Goal: Task Accomplishment & Management: Use online tool/utility

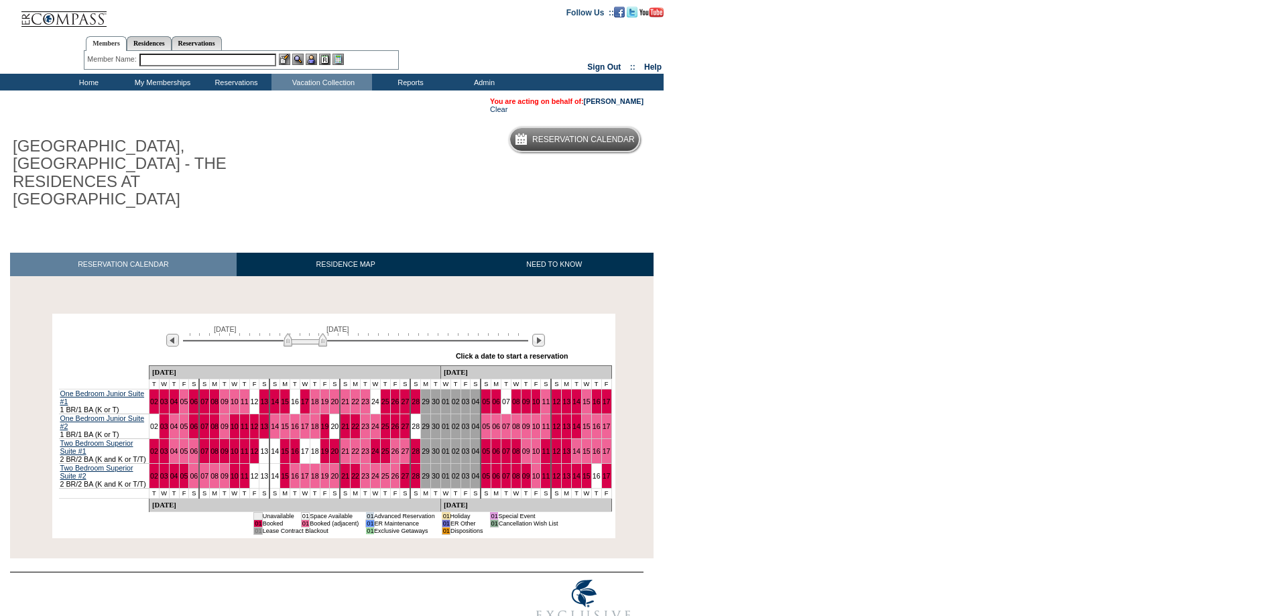
click at [536, 333] on div at bounding box center [538, 340] width 15 height 15
click at [538, 334] on img at bounding box center [538, 340] width 13 height 13
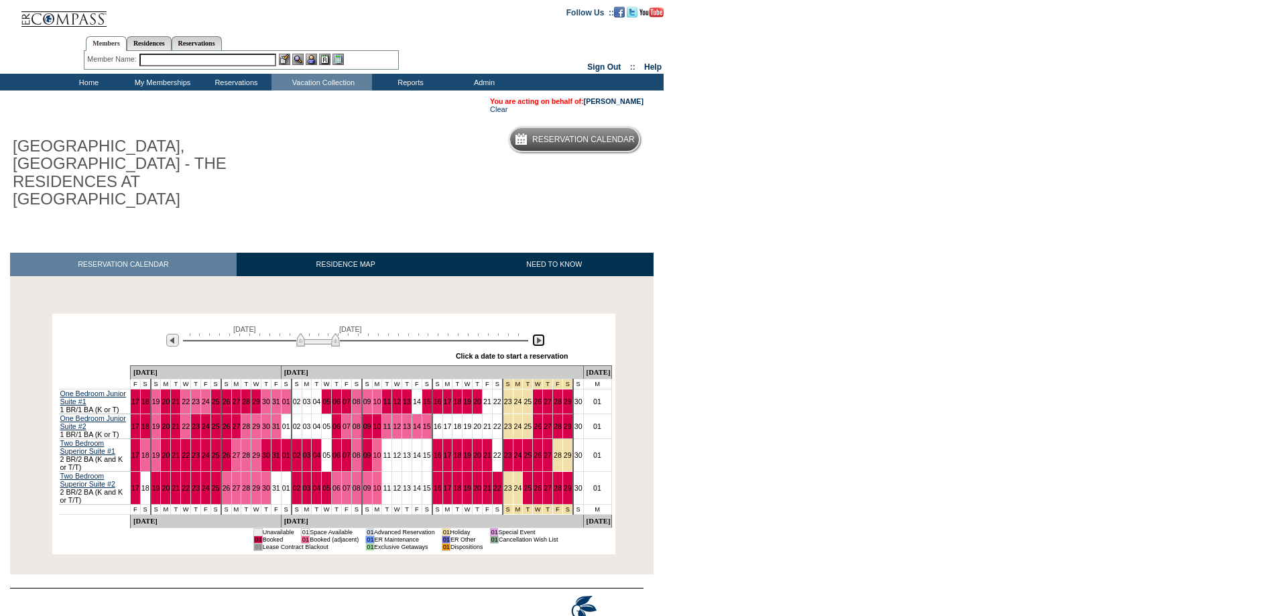
click at [538, 334] on img at bounding box center [538, 340] width 13 height 13
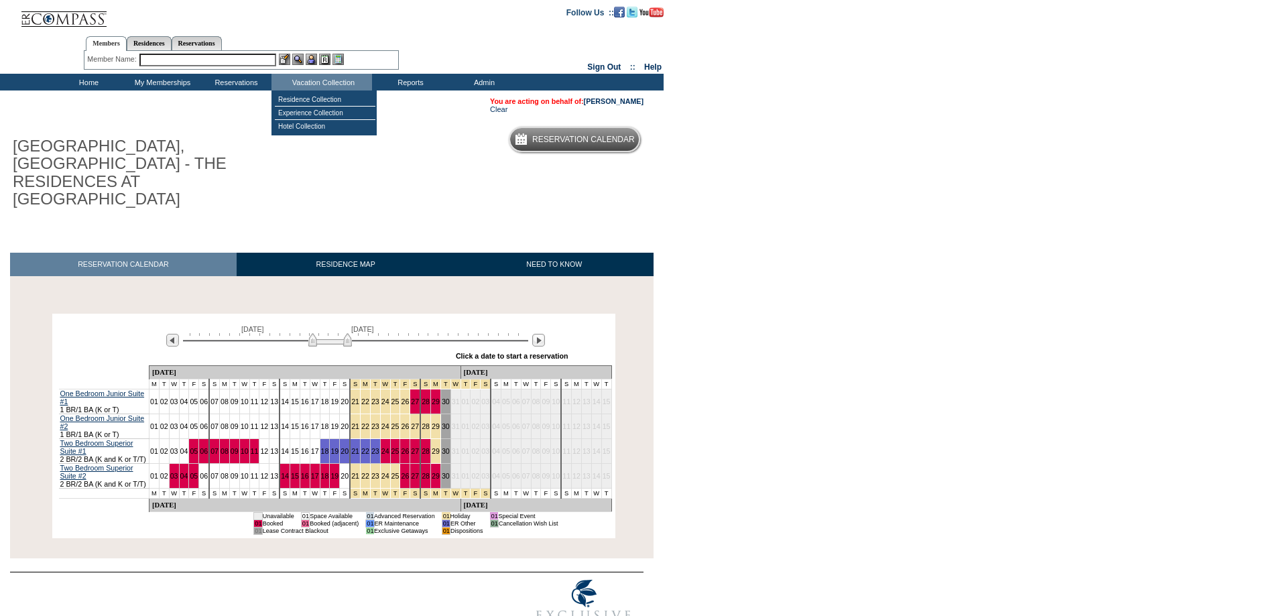
click at [202, 56] on input "text" at bounding box center [207, 60] width 137 height 13
type input "b"
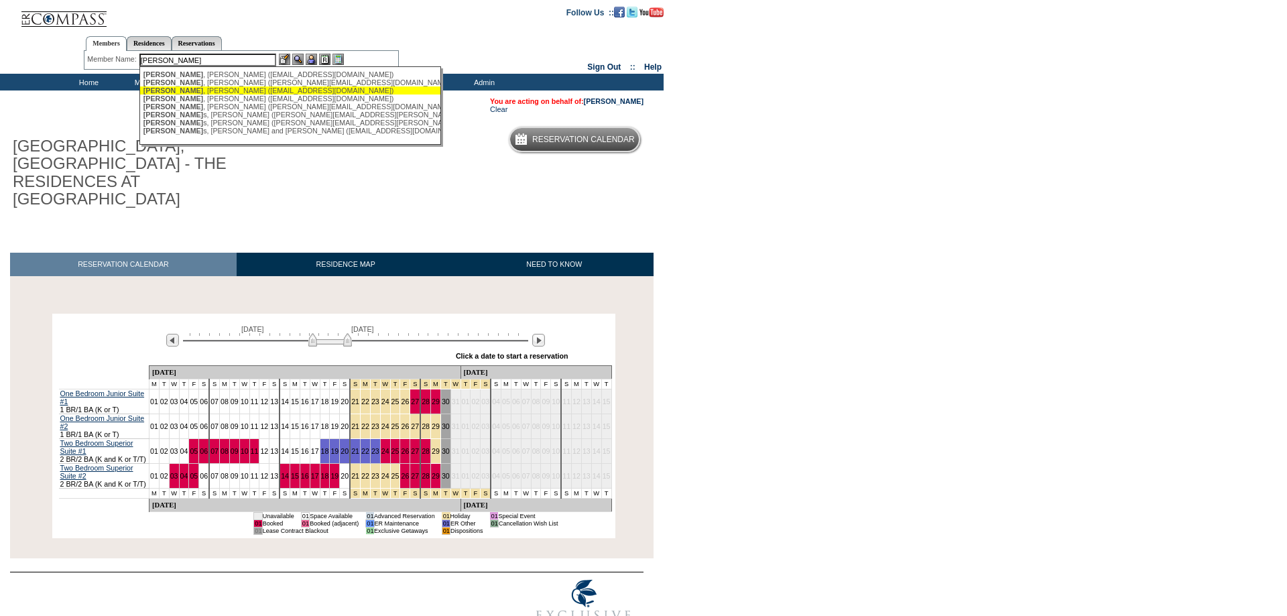
click at [205, 93] on div "[PERSON_NAME] ([PERSON_NAME][EMAIL_ADDRESS][DOMAIN_NAME])" at bounding box center [290, 90] width 295 height 8
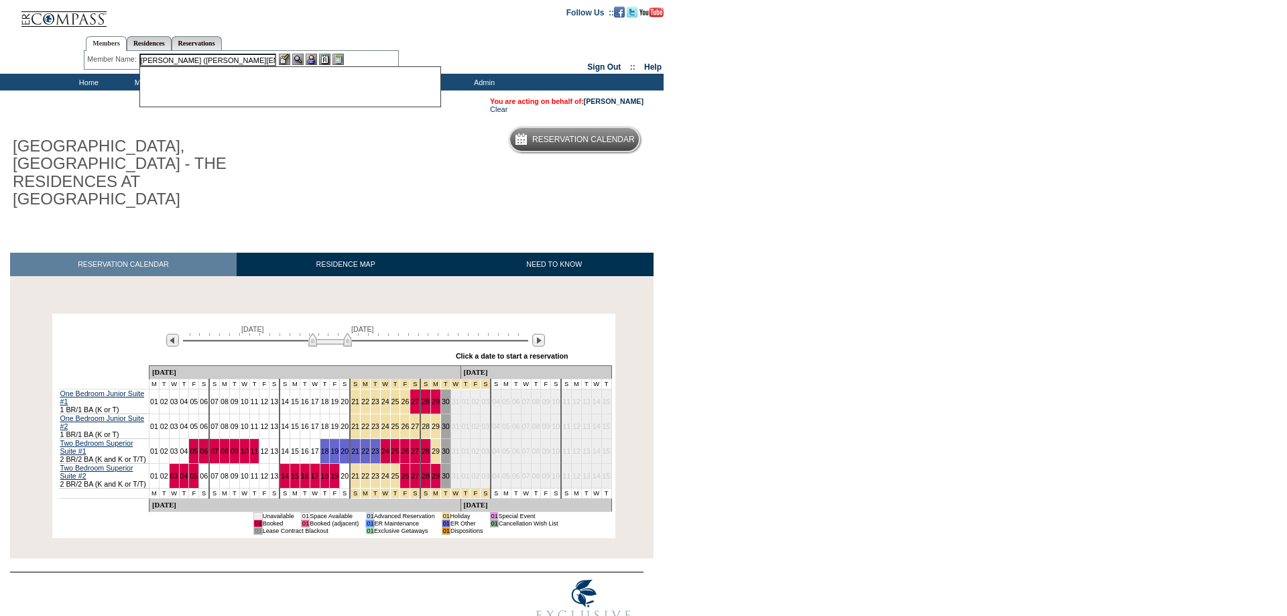
click at [205, 90] on form "Follow Us ::" at bounding box center [643, 45] width 1287 height 90
drag, startPoint x: 166, startPoint y: 60, endPoint x: 466, endPoint y: 71, distance: 300.5
click at [461, 71] on center "Members Residences Reservations Member Name: [PERSON_NAME] ([PERSON_NAME][EMAIL…" at bounding box center [241, 50] width 479 height 42
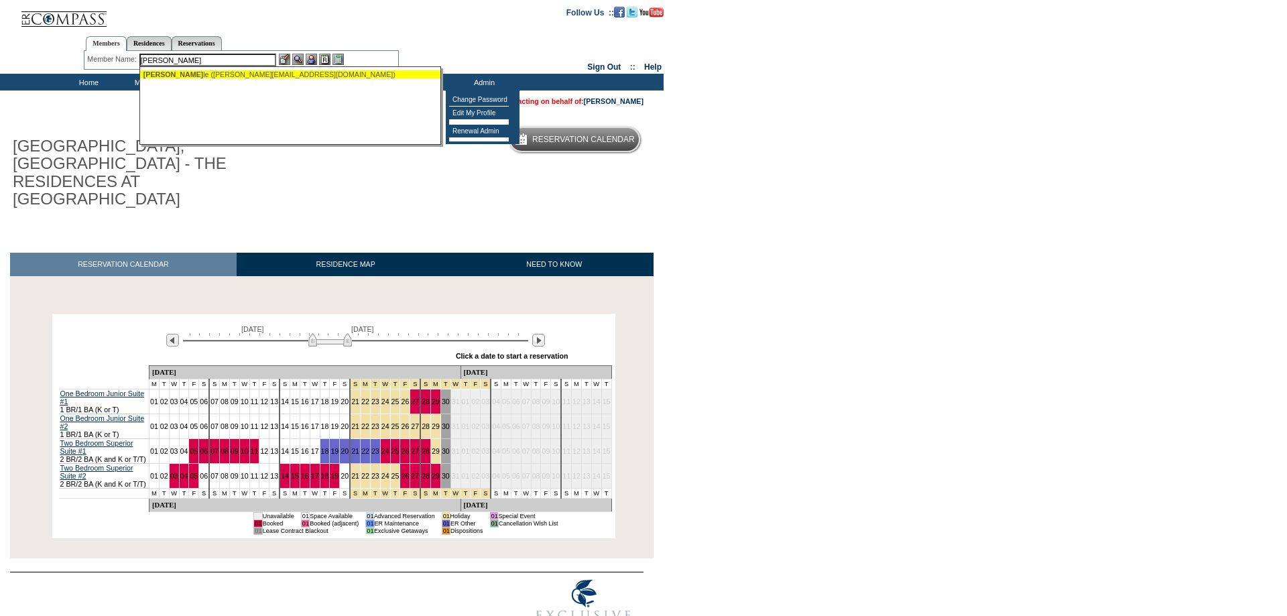
click at [238, 76] on div "[PERSON_NAME] ([PERSON_NAME][EMAIL_ADDRESS][DOMAIN_NAME])" at bounding box center [290, 74] width 295 height 8
type input "[PERSON_NAME] ([PERSON_NAME][EMAIL_ADDRESS][DOMAIN_NAME])"
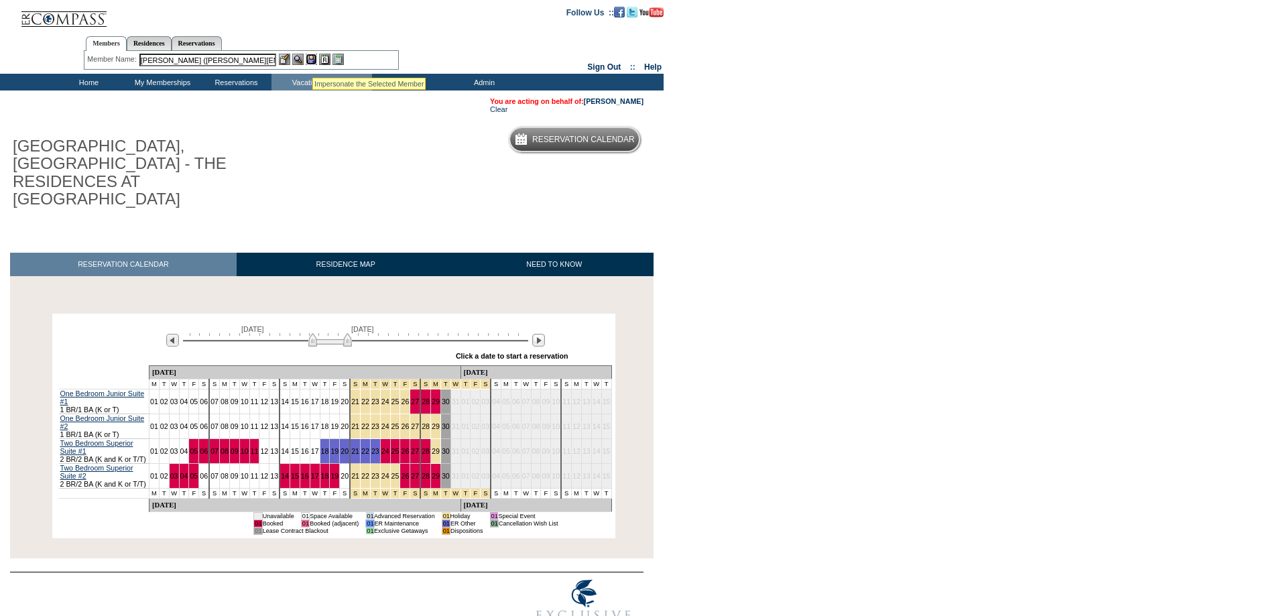
click at [312, 61] on img at bounding box center [311, 59] width 11 height 11
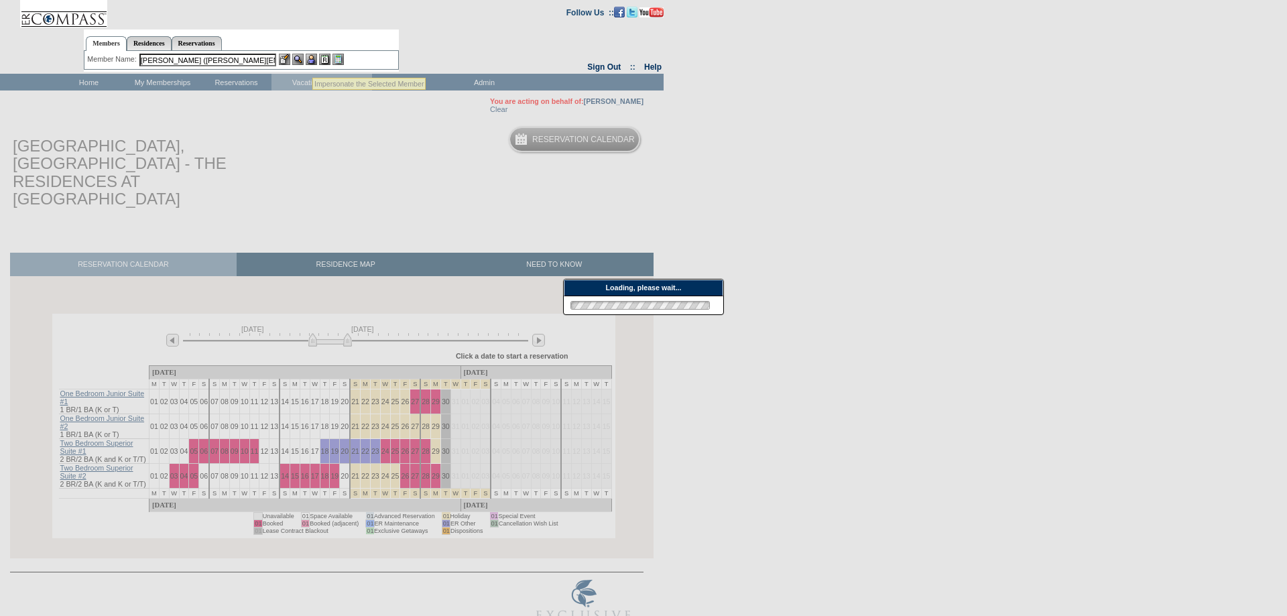
click at [299, 62] on img at bounding box center [297, 59] width 11 height 11
